Goal: Transaction & Acquisition: Purchase product/service

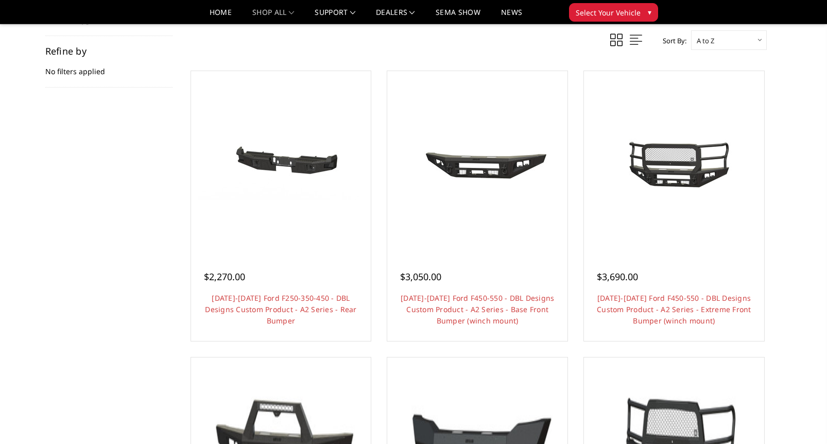
scroll to position [156, 0]
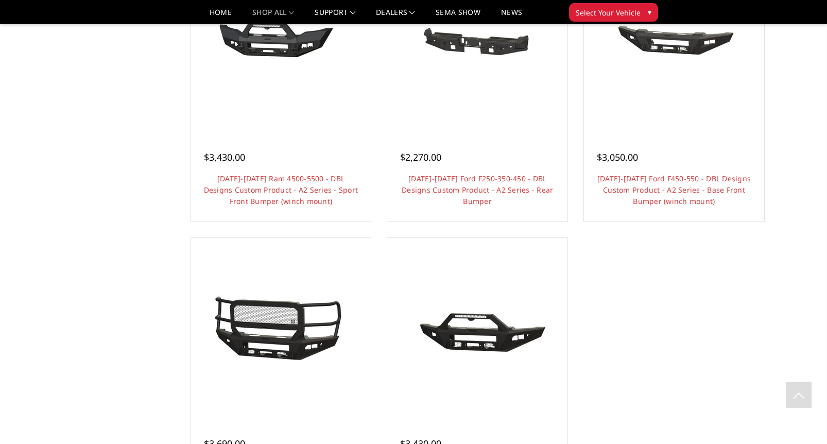
scroll to position [849, 0]
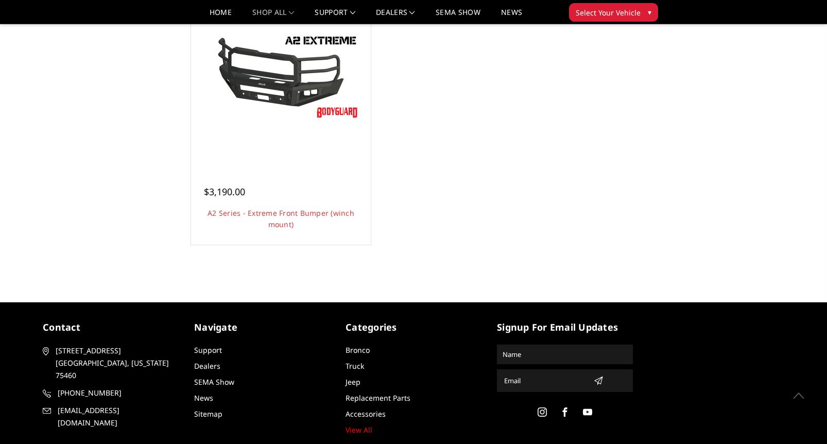
scroll to position [966, 0]
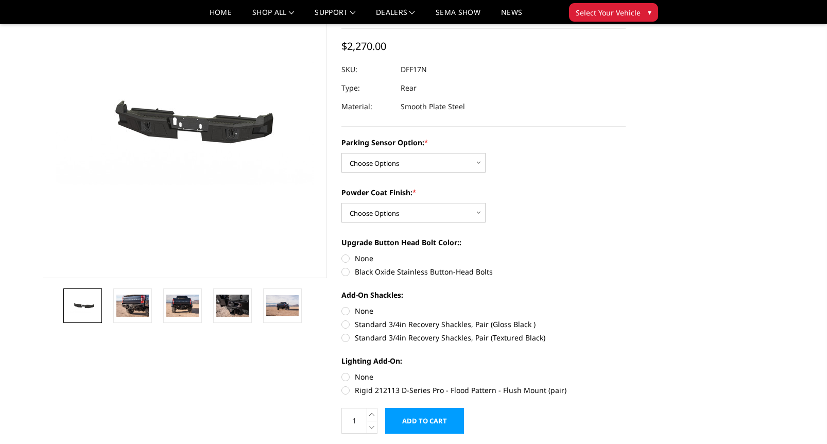
scroll to position [83, 0]
click at [138, 304] on img at bounding box center [132, 305] width 32 height 22
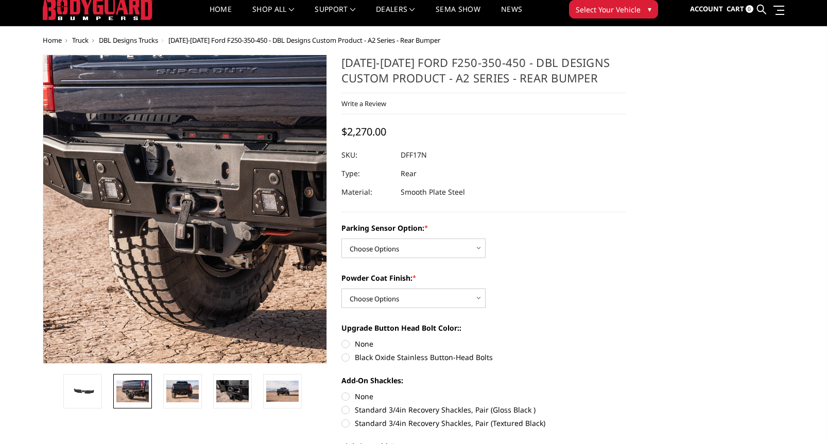
scroll to position [27, 0]
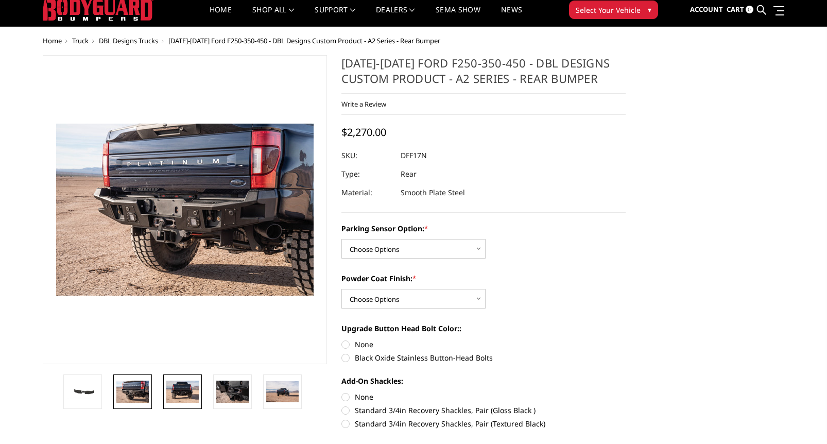
click at [181, 390] on img at bounding box center [182, 391] width 32 height 22
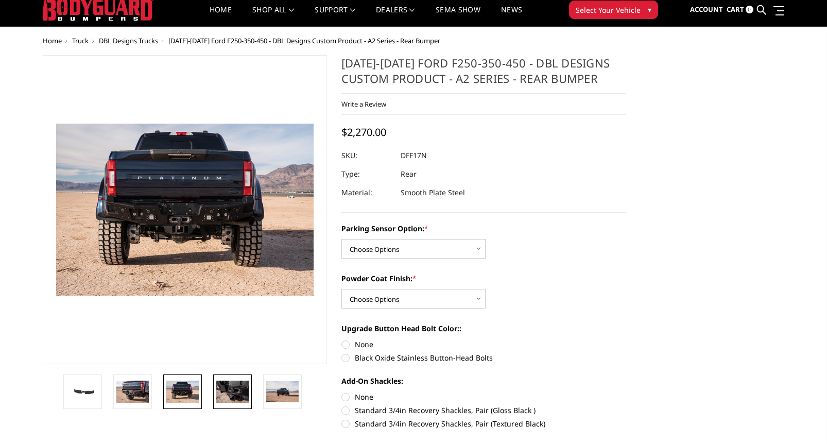
click at [234, 398] on img at bounding box center [232, 391] width 32 height 22
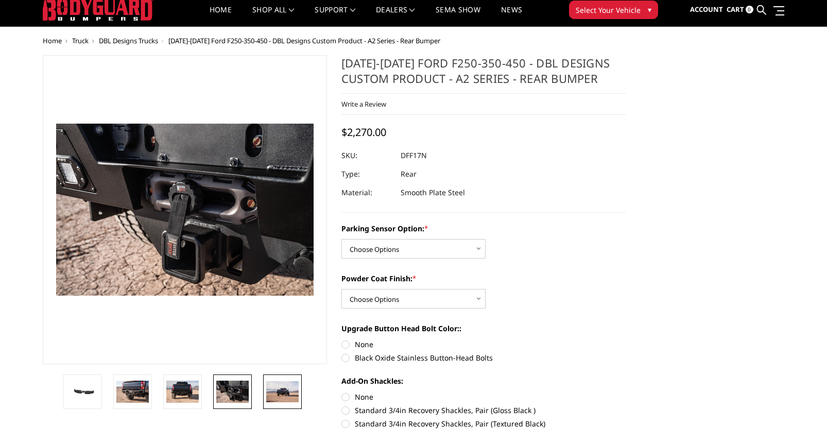
click at [282, 393] on img at bounding box center [282, 392] width 32 height 22
